Goal: Transaction & Acquisition: Book appointment/travel/reservation

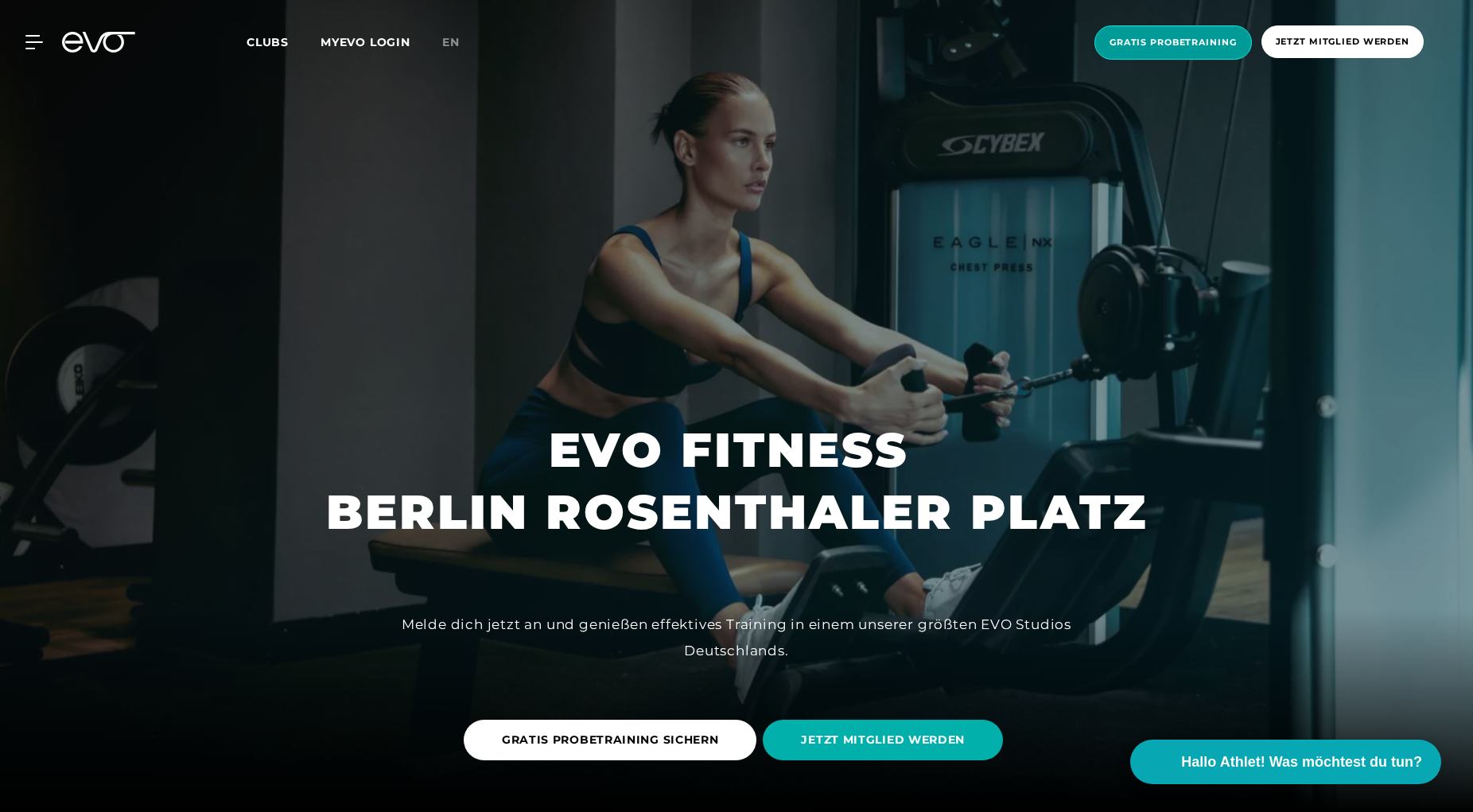
click at [1169, 44] on span "Gratis Probetraining" at bounding box center [1173, 43] width 127 height 14
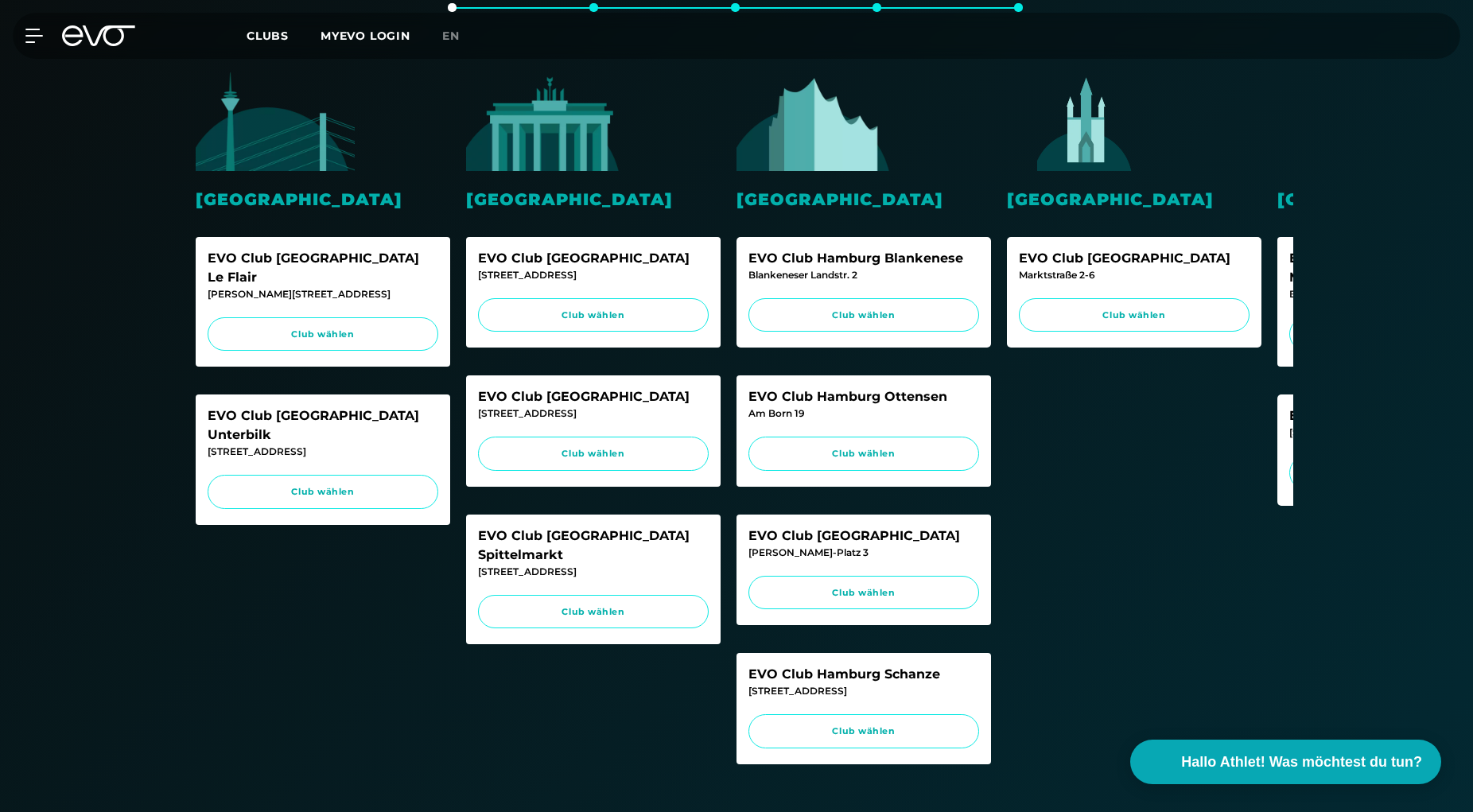
scroll to position [406, 0]
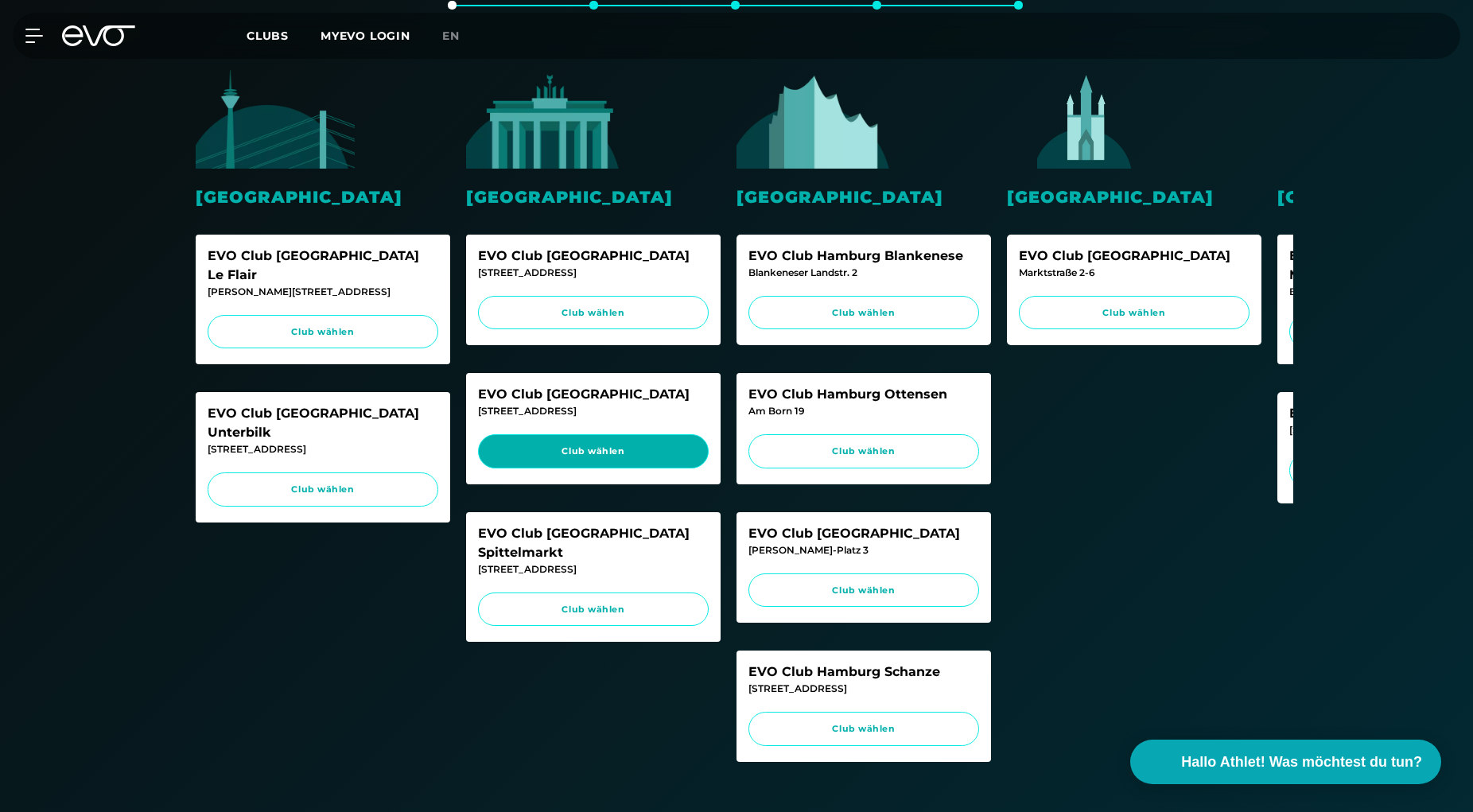
click at [582, 453] on span "Club wählen" at bounding box center [593, 451] width 200 height 14
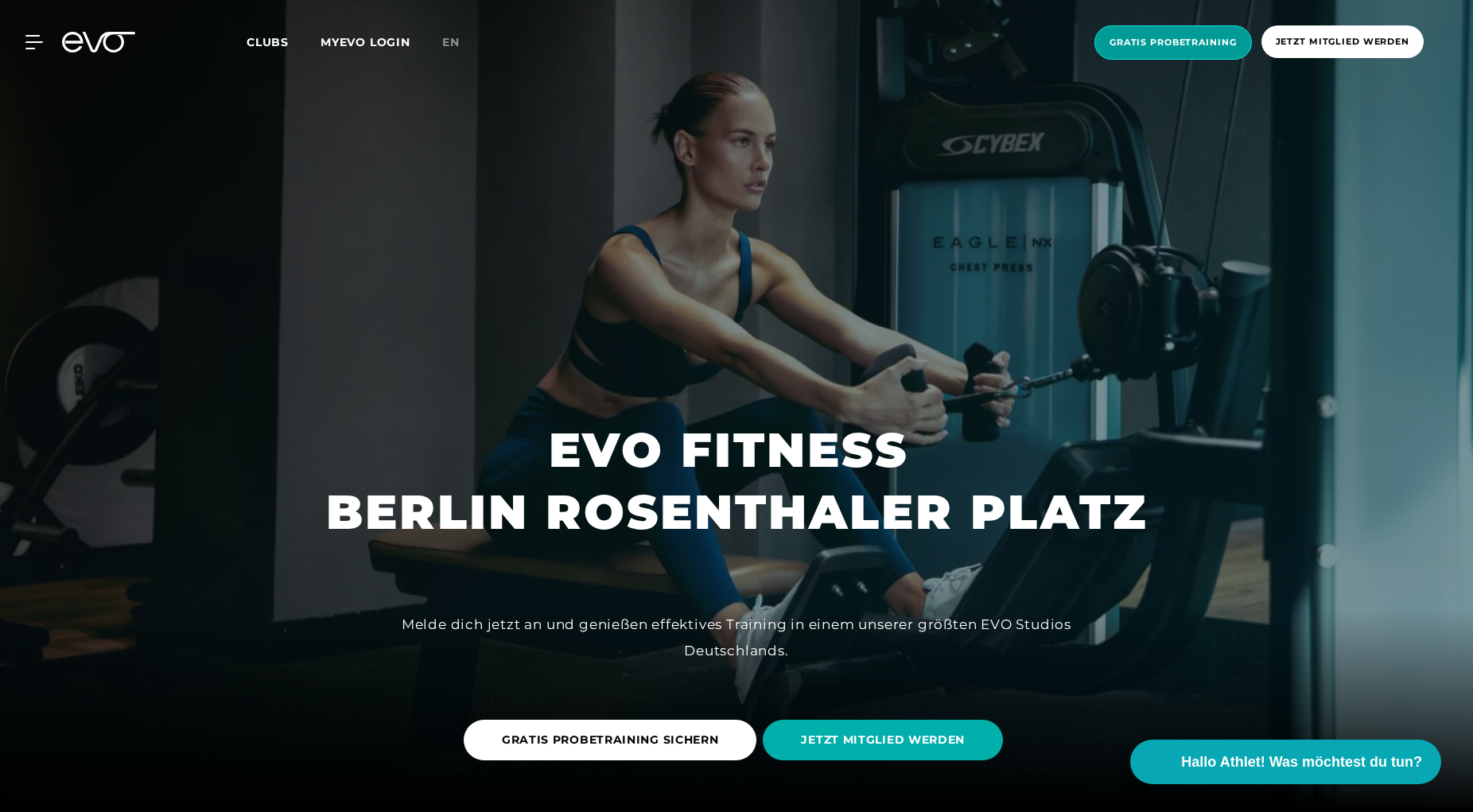
click at [1162, 37] on span "Gratis Probetraining" at bounding box center [1173, 43] width 127 height 14
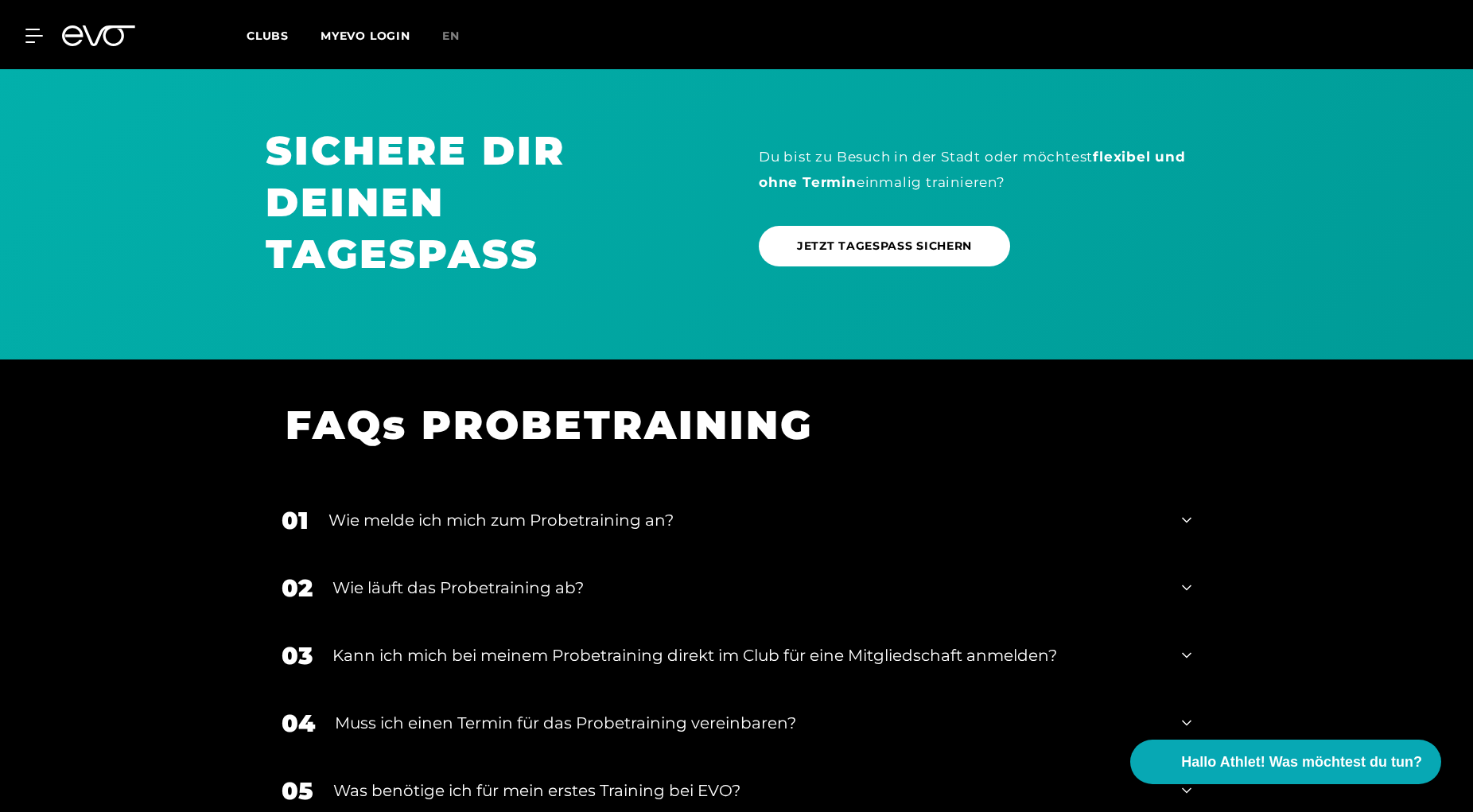
scroll to position [1946, 0]
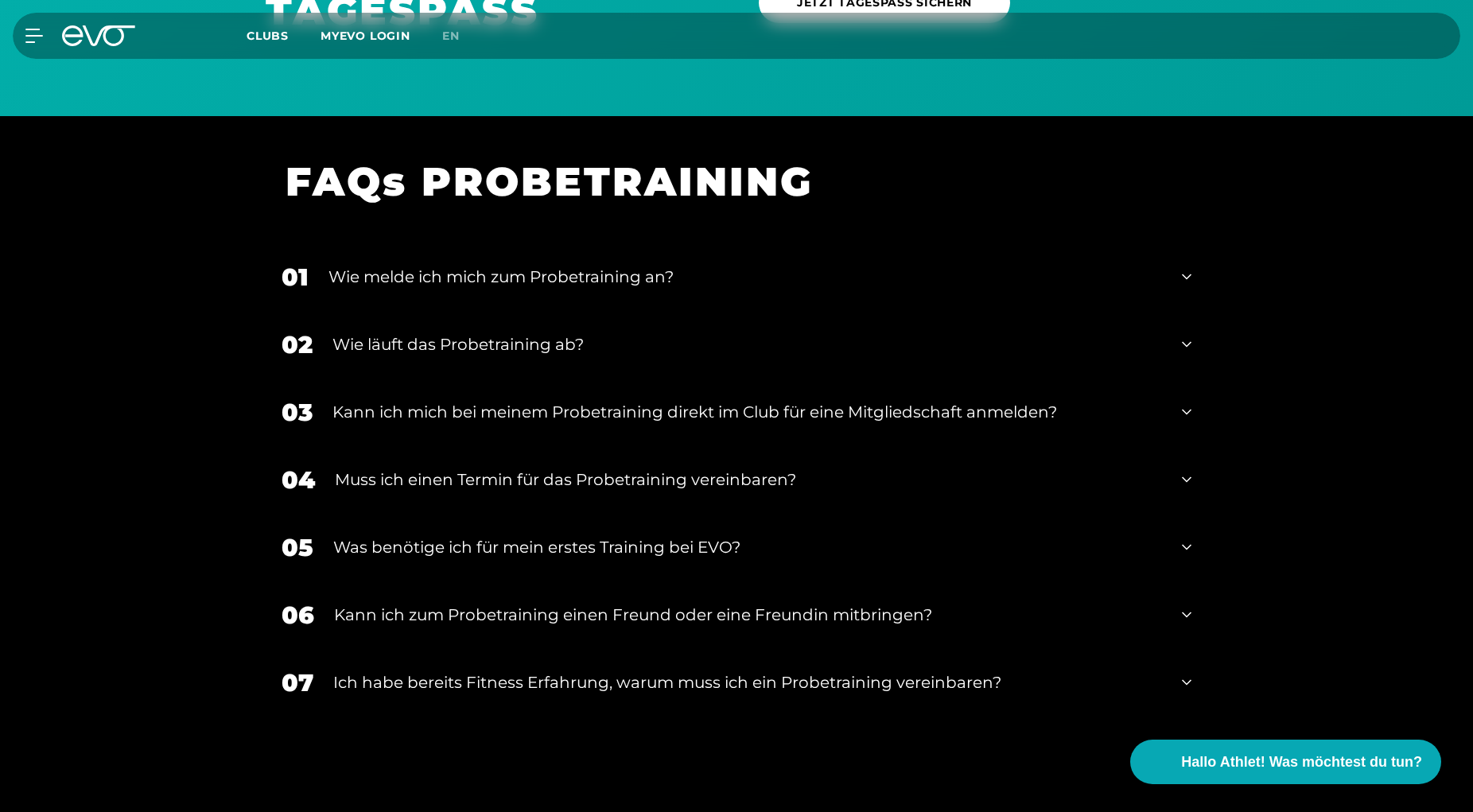
click at [1190, 287] on icon at bounding box center [1187, 276] width 10 height 19
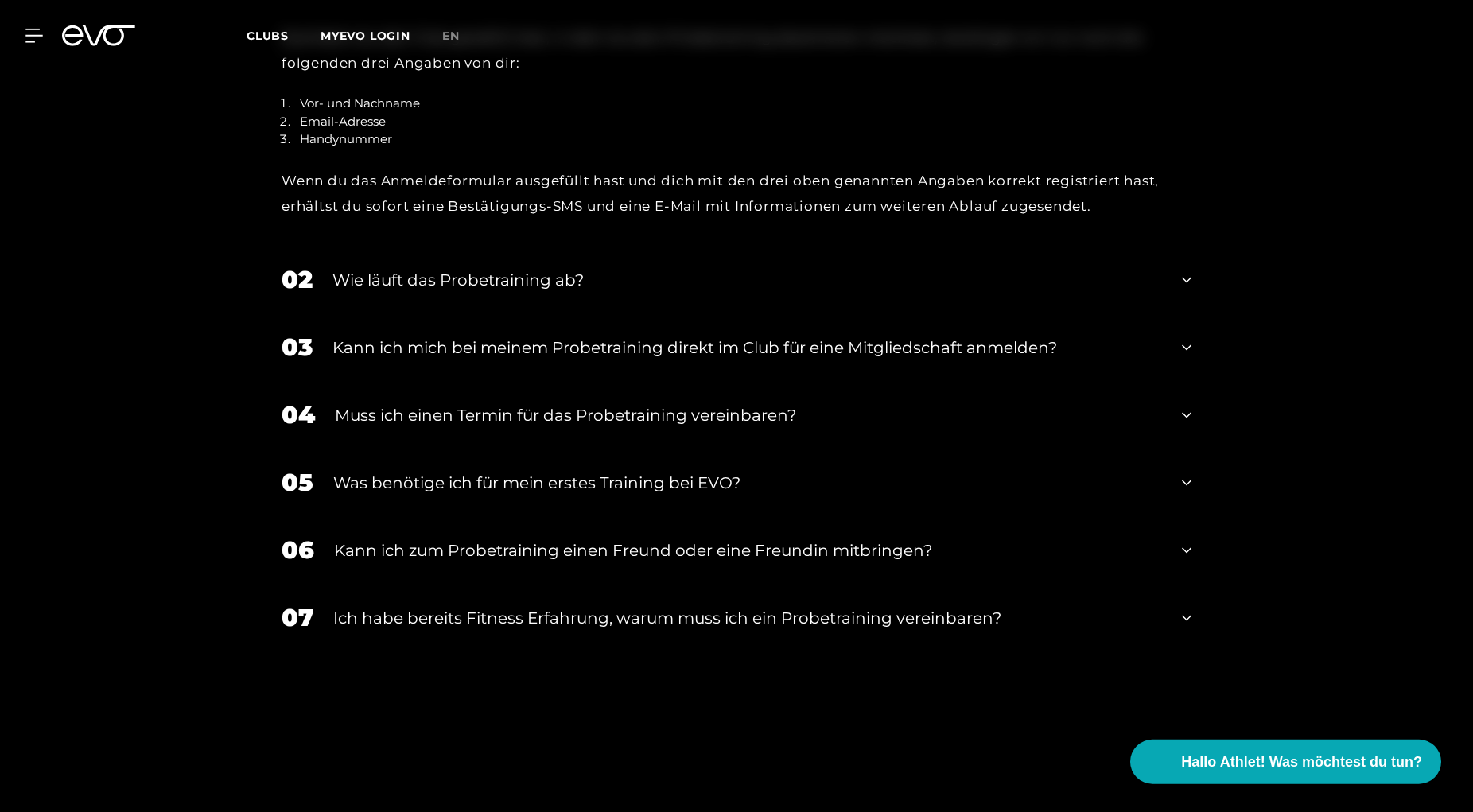
scroll to position [2269, 0]
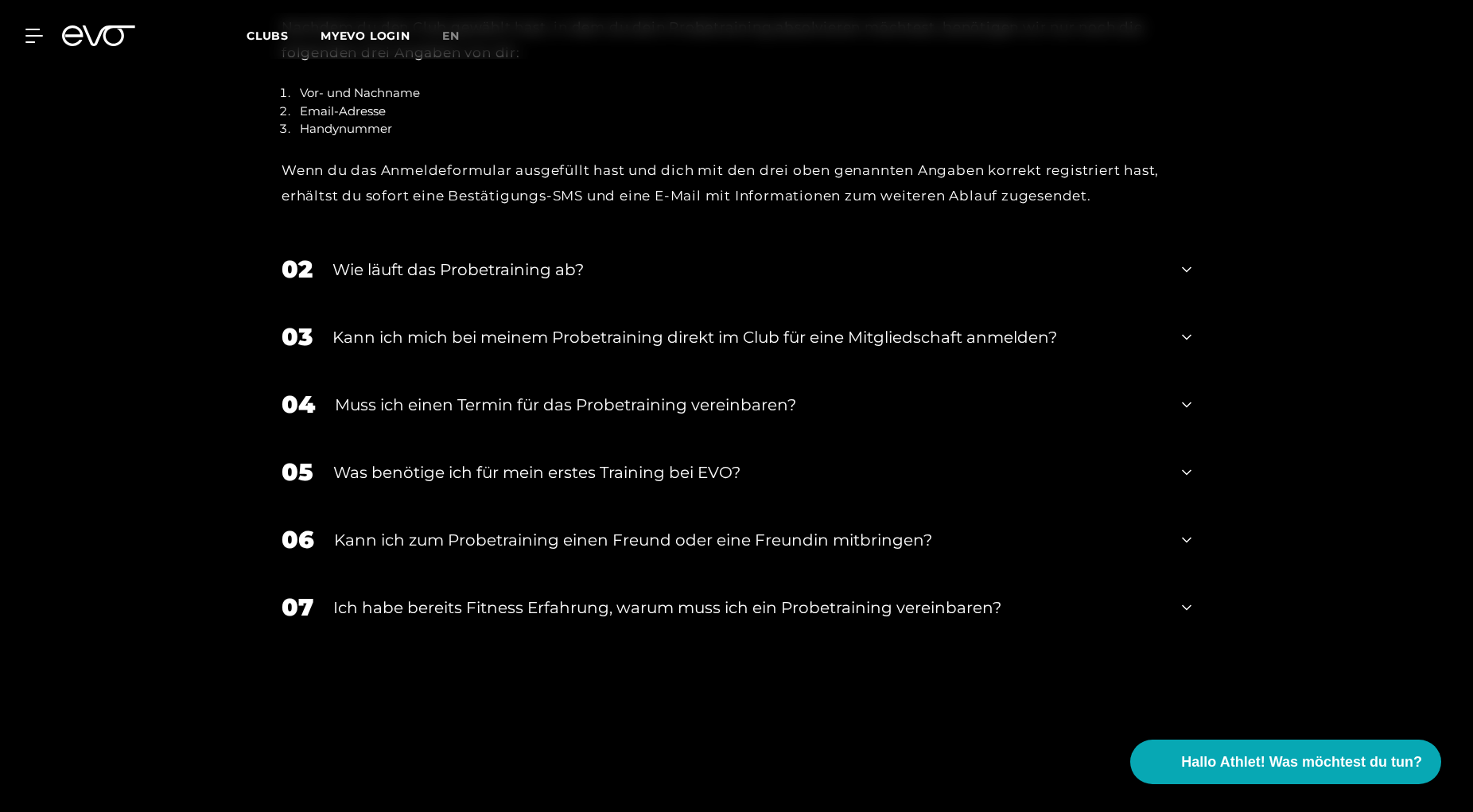
click at [1187, 414] on icon at bounding box center [1187, 405] width 10 height 19
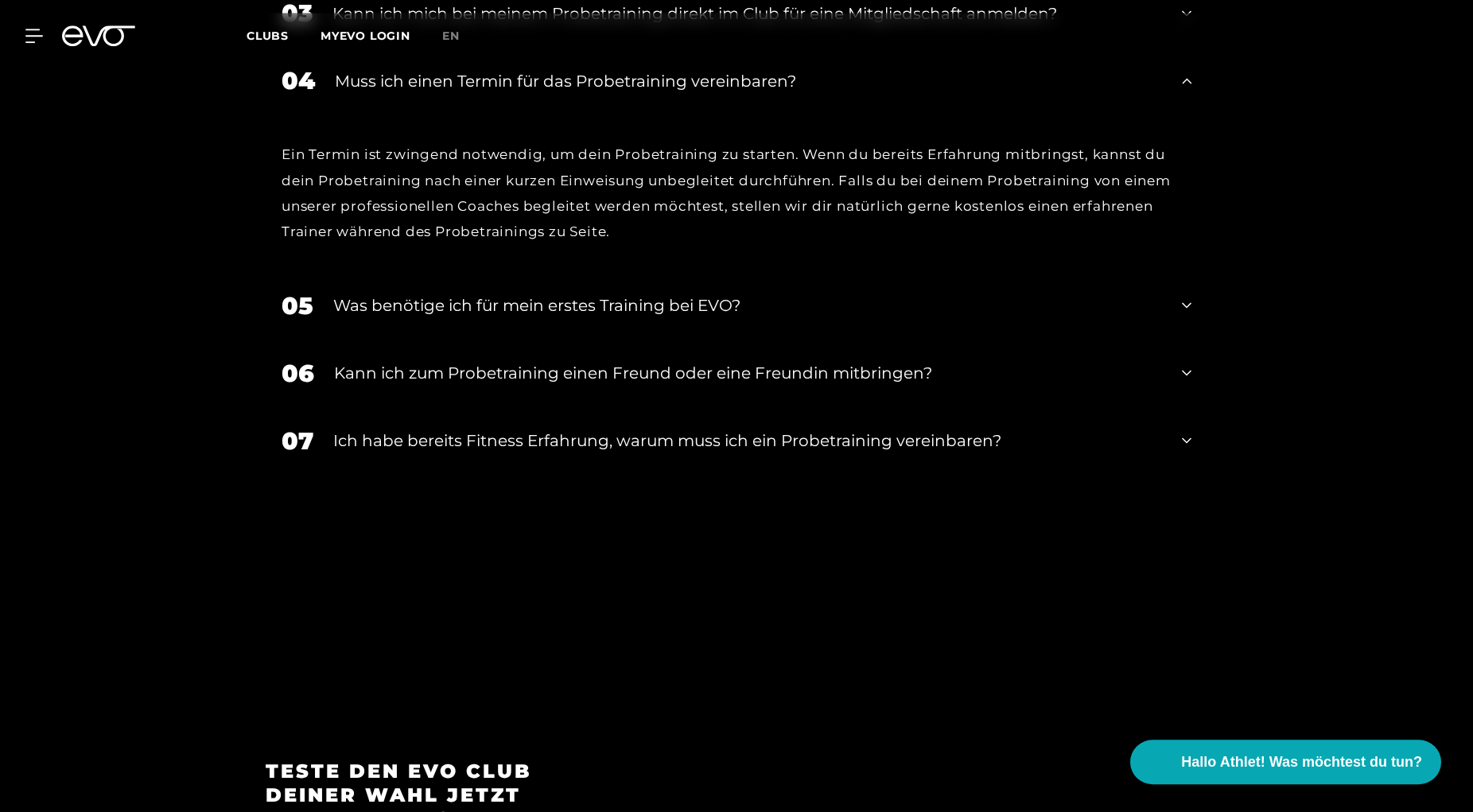
scroll to position [2594, 0]
click at [1178, 334] on div "05 Was benötige ich für mein erstes Training bei EVO?" at bounding box center [736, 304] width 941 height 67
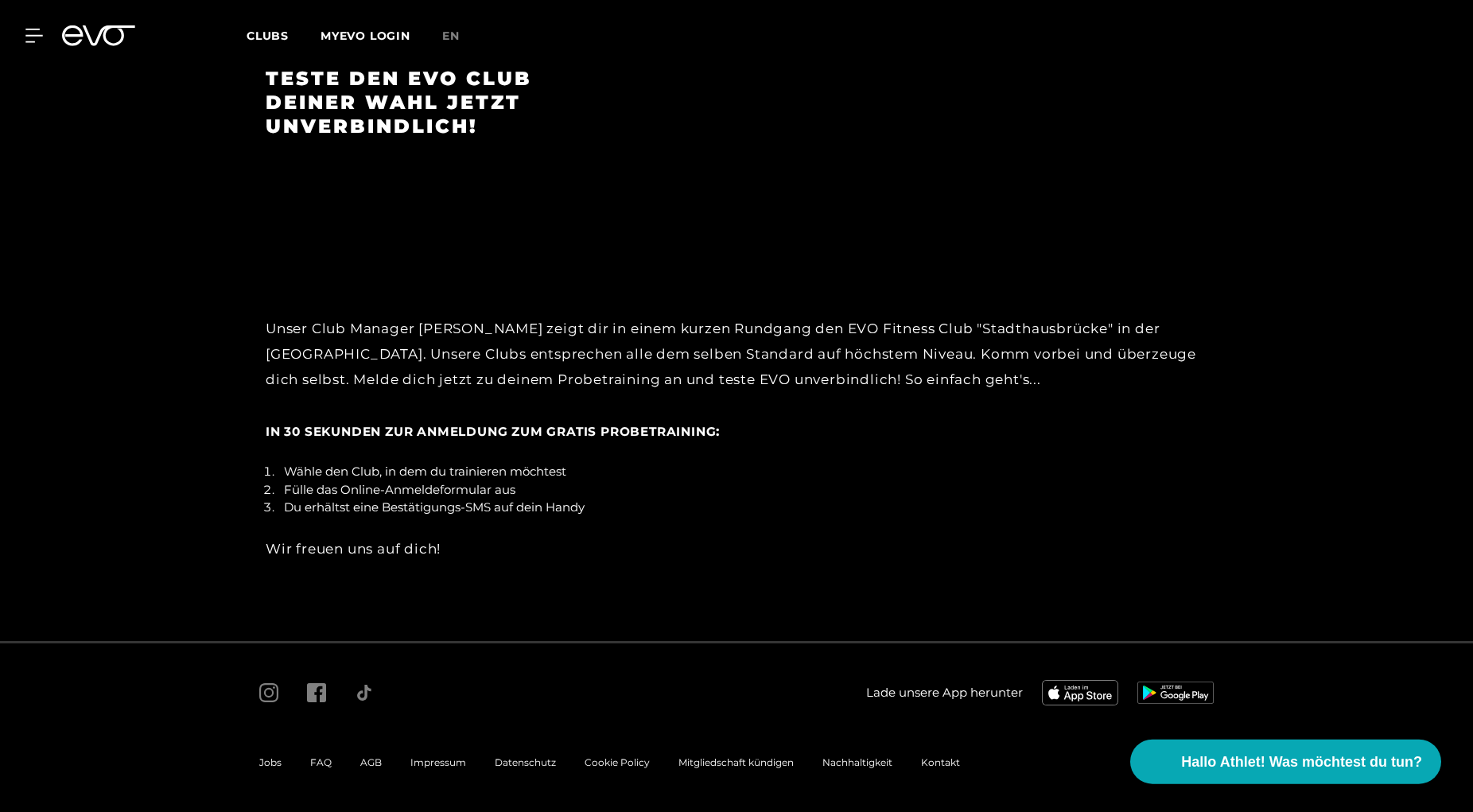
scroll to position [3443, 0]
click at [940, 758] on span "Kontakt" at bounding box center [940, 762] width 39 height 12
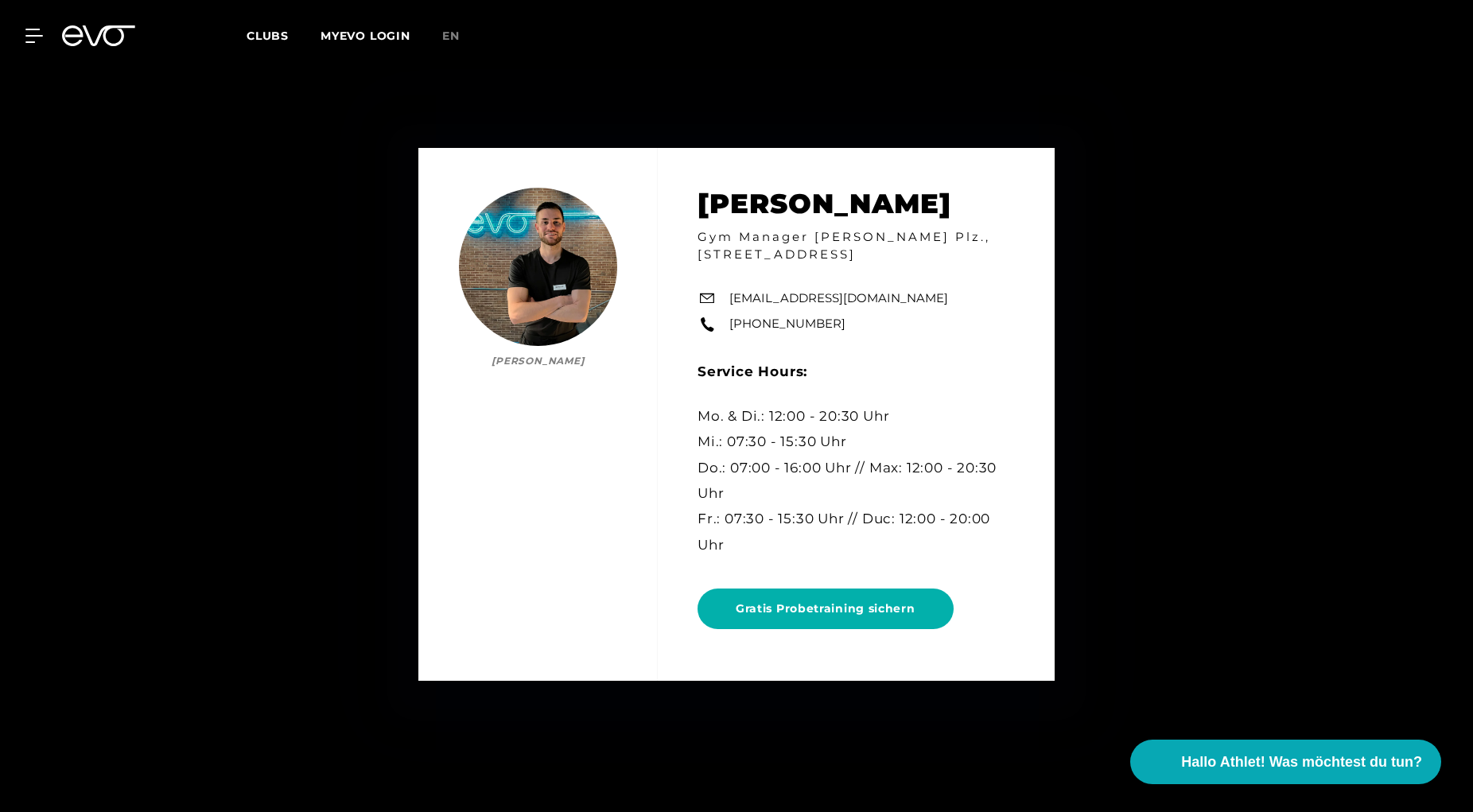
scroll to position [6487, 0]
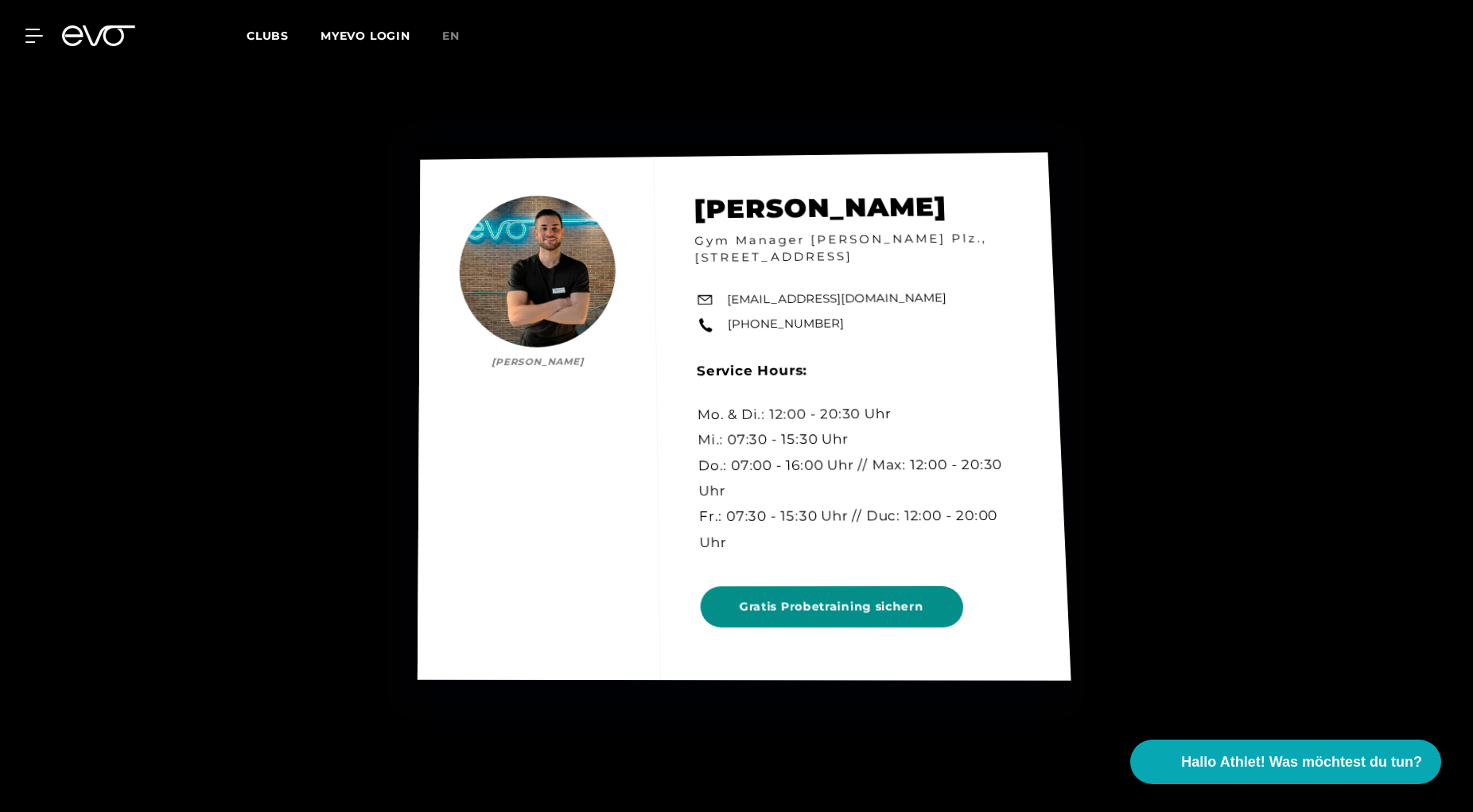
click at [798, 598] on span "Gratis Probetraining sichern" at bounding box center [831, 606] width 263 height 42
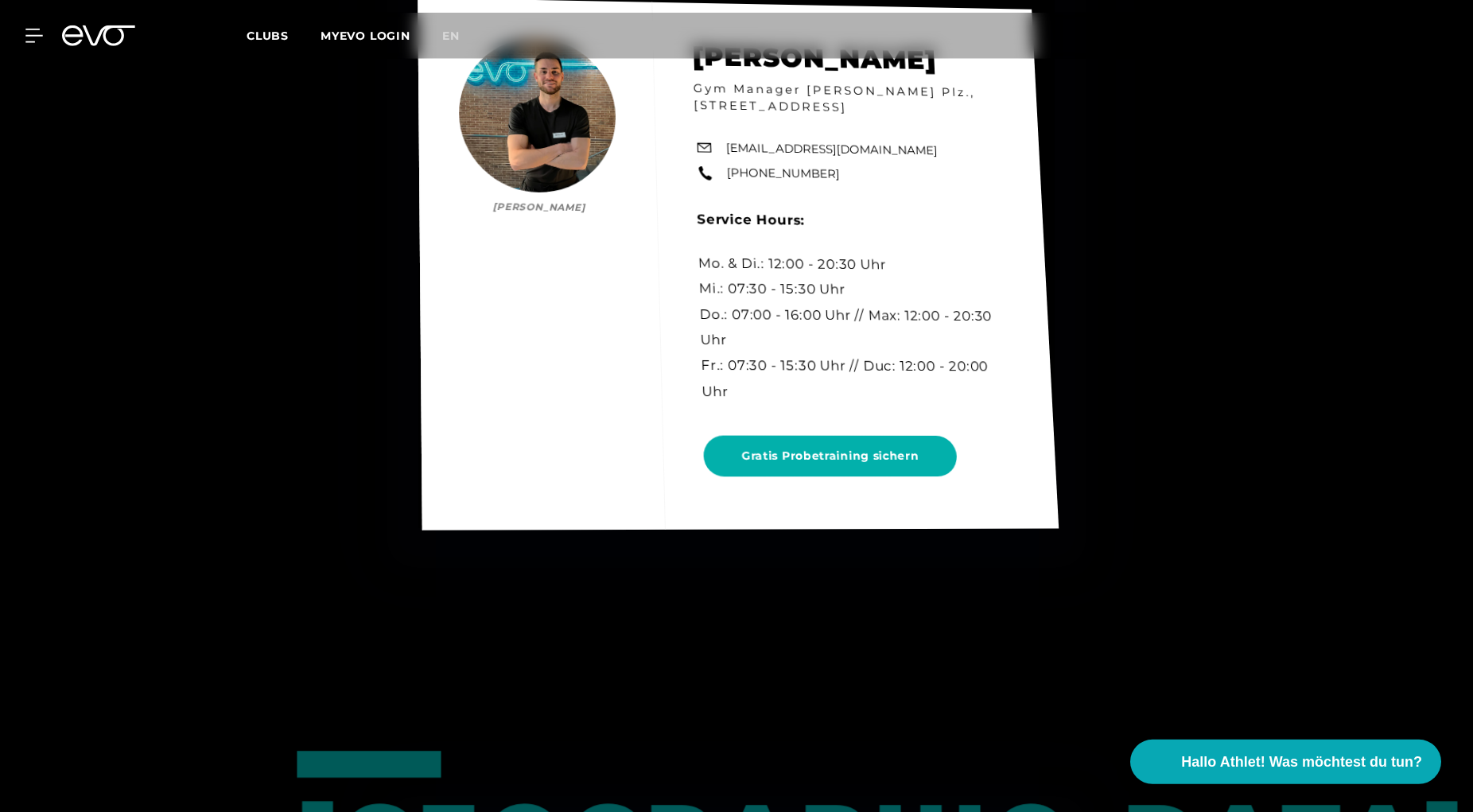
scroll to position [6425, 0]
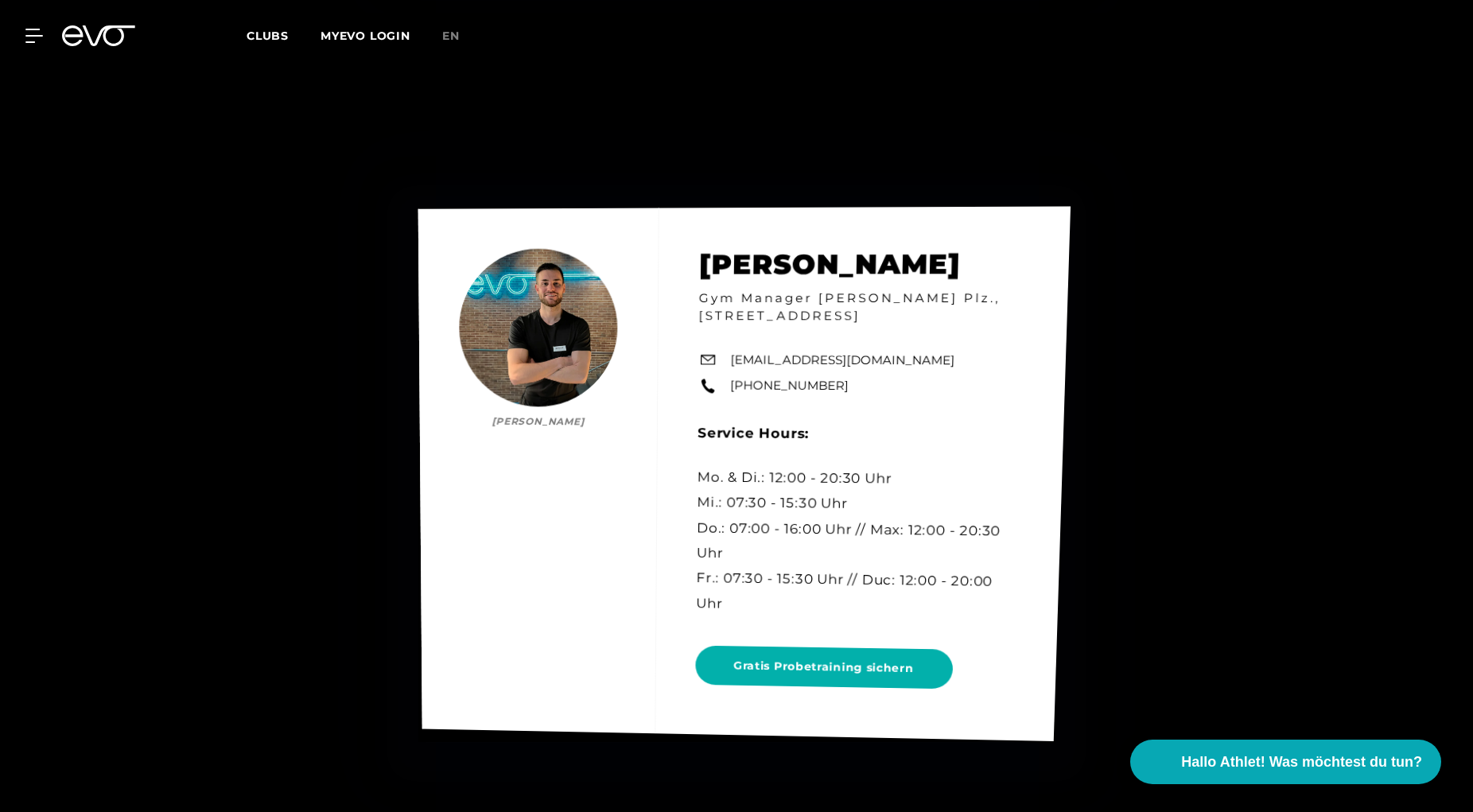
click at [821, 359] on link "[EMAIL_ADDRESS][DOMAIN_NAME]" at bounding box center [842, 360] width 224 height 18
